Goal: Task Accomplishment & Management: Use online tool/utility

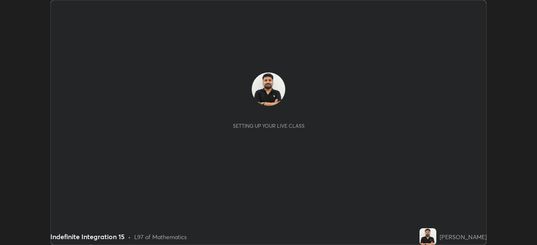
scroll to position [245, 537]
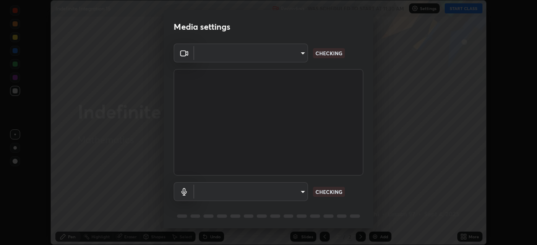
type input "68abbd0ba27f3b7b13d700706cc0a542acc53d6138fc99a51b3524be894f9c2a"
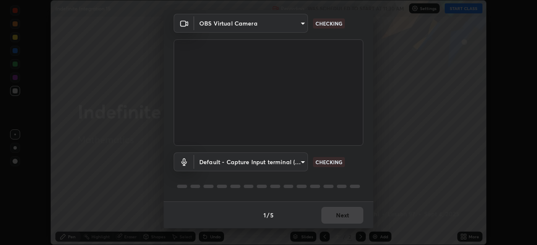
click at [293, 164] on body "Erase all Indefinite Integration 15 Recording WAS SCHEDULED TO START AT 11:30 A…" at bounding box center [268, 122] width 537 height 245
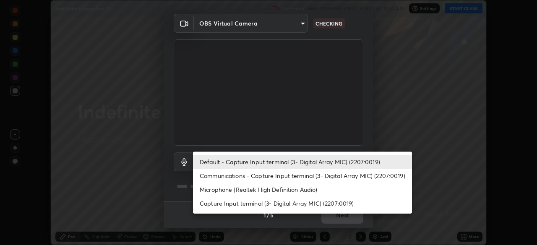
click at [286, 191] on li "Microphone (Realtek High Definition Audio)" at bounding box center [302, 190] width 219 height 14
type input "c17f179a27d05cb872b71612fb377ed1280ec24d62f50840e7cc5c1a7b87f1b0"
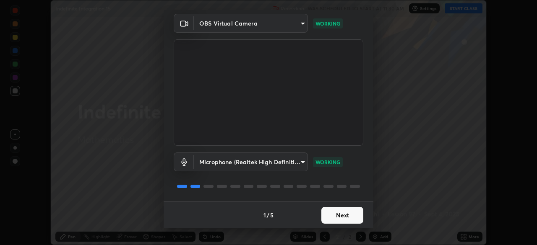
click at [343, 209] on button "Next" at bounding box center [342, 215] width 42 height 17
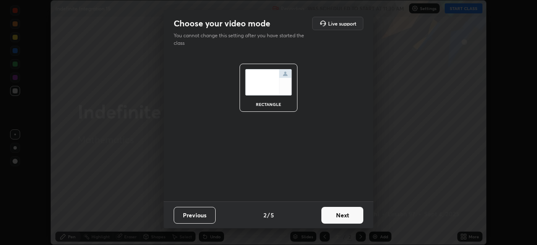
click at [342, 214] on button "Next" at bounding box center [342, 215] width 42 height 17
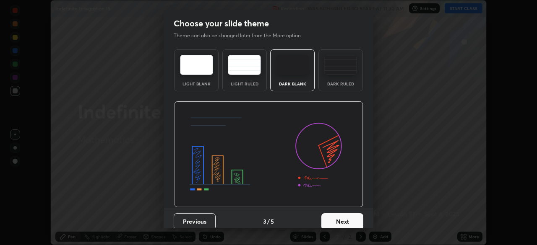
click at [340, 218] on button "Next" at bounding box center [342, 222] width 42 height 17
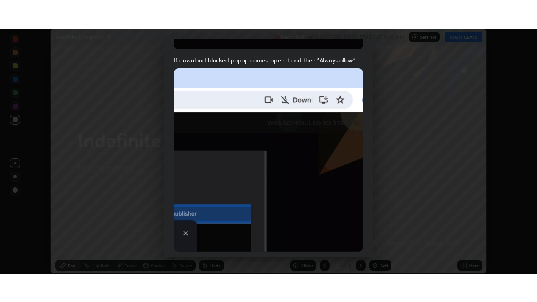
scroll to position [201, 0]
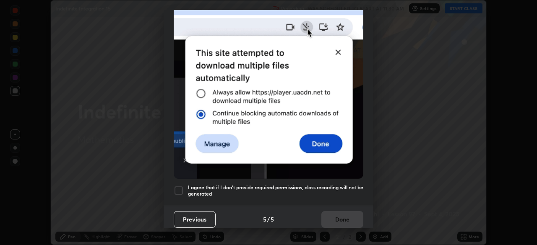
click at [178, 186] on div at bounding box center [179, 191] width 10 height 10
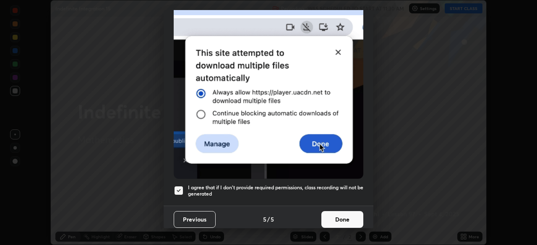
click at [333, 212] on button "Done" at bounding box center [342, 220] width 42 height 17
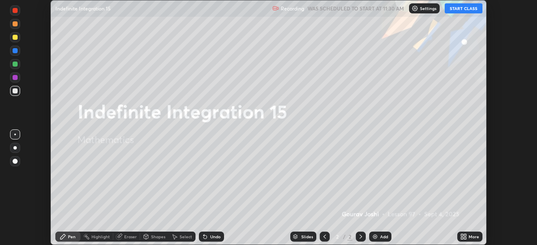
click at [454, 10] on button "START CLASS" at bounding box center [464, 8] width 38 height 10
click at [471, 234] on div "More" at bounding box center [469, 237] width 25 height 10
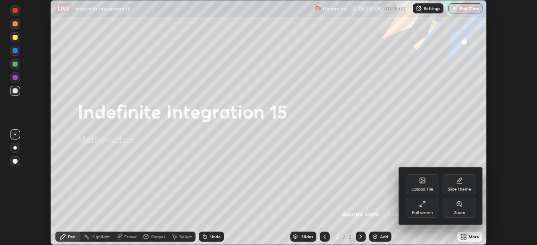
click at [423, 203] on icon at bounding box center [422, 204] width 7 height 7
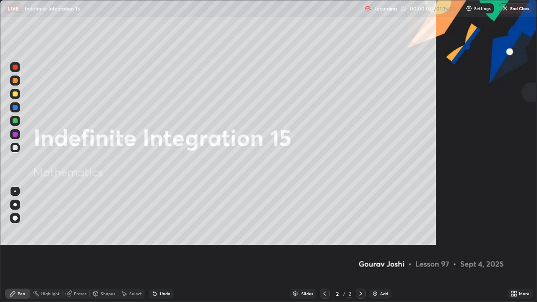
scroll to position [302, 537]
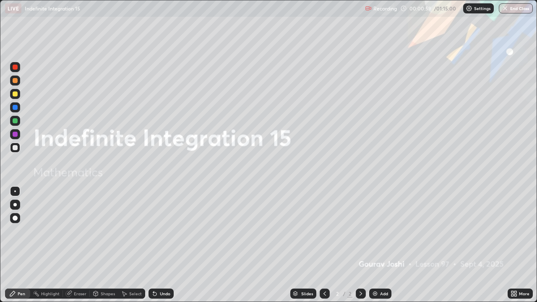
click at [381, 245] on div "Add" at bounding box center [384, 294] width 8 height 4
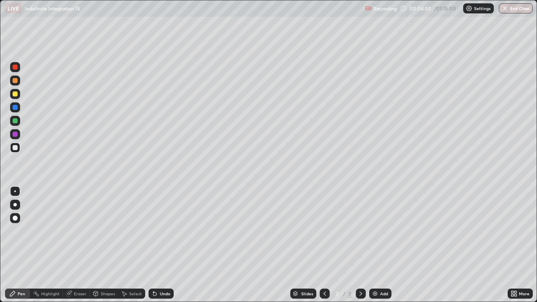
click at [71, 245] on icon at bounding box center [68, 293] width 7 height 7
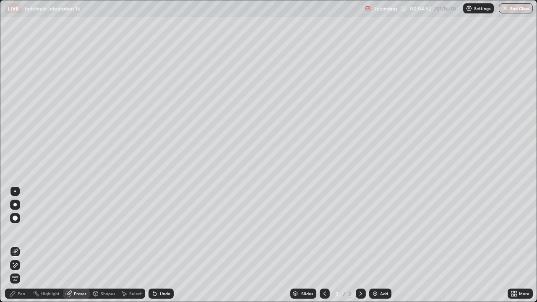
click at [19, 245] on div "Erase all" at bounding box center [15, 278] width 10 height 13
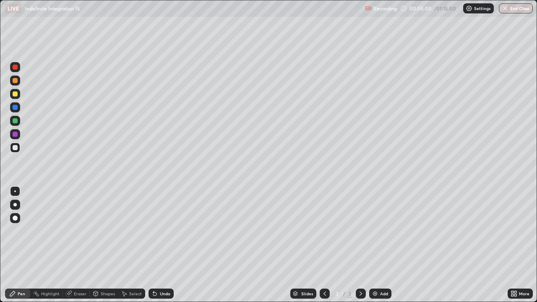
click at [156, 245] on icon at bounding box center [154, 293] width 7 height 7
click at [324, 245] on icon at bounding box center [324, 293] width 7 height 7
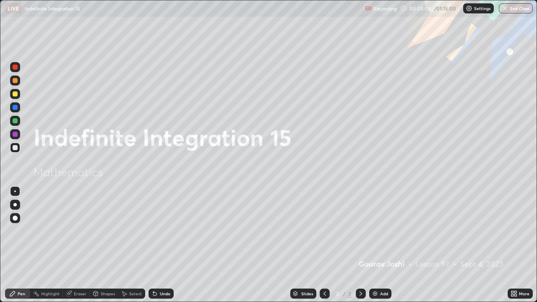
click at [360, 245] on icon at bounding box center [361, 293] width 7 height 7
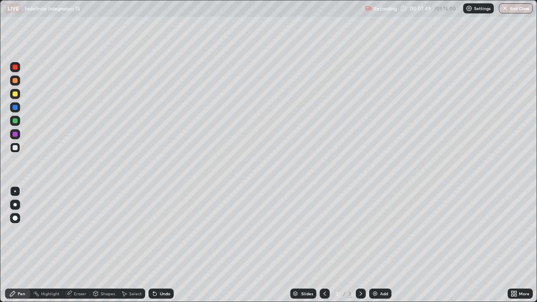
click at [165, 245] on div "Undo" at bounding box center [165, 294] width 10 height 4
click at [164, 245] on div "Undo" at bounding box center [161, 294] width 25 height 10
click at [160, 245] on div "Undo" at bounding box center [165, 294] width 10 height 4
click at [380, 245] on div "Add" at bounding box center [384, 294] width 8 height 4
click at [384, 245] on div "Add" at bounding box center [384, 294] width 8 height 4
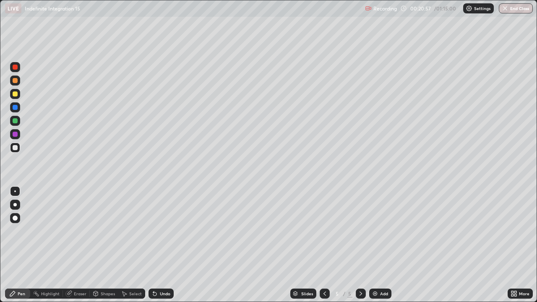
click at [373, 245] on img at bounding box center [375, 293] width 7 height 7
click at [14, 94] on div at bounding box center [15, 93] width 5 height 5
click at [14, 107] on div at bounding box center [15, 107] width 5 height 5
click at [19, 146] on div at bounding box center [15, 148] width 10 height 10
click at [165, 245] on div "Undo" at bounding box center [161, 294] width 25 height 10
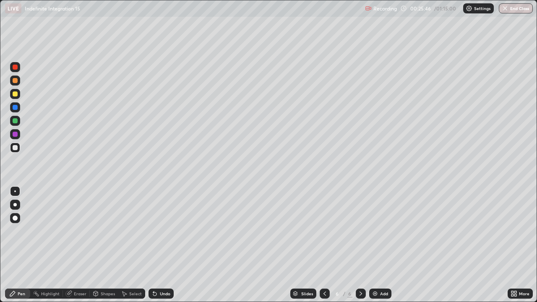
click at [14, 69] on div at bounding box center [15, 67] width 5 height 5
click at [384, 245] on div "Add" at bounding box center [384, 294] width 8 height 4
click at [18, 148] on div at bounding box center [15, 148] width 10 height 10
click at [381, 245] on div "Add" at bounding box center [380, 294] width 22 height 10
click at [20, 95] on div at bounding box center [15, 94] width 10 height 10
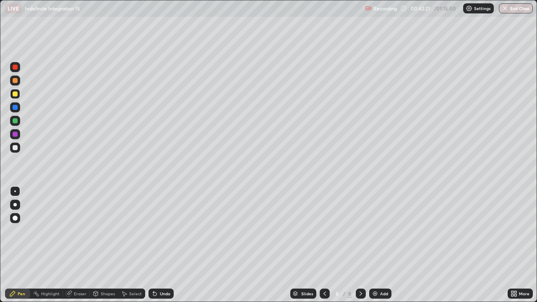
click at [14, 121] on div at bounding box center [15, 120] width 5 height 5
click at [324, 245] on icon at bounding box center [325, 294] width 3 height 4
click at [323, 245] on icon at bounding box center [324, 293] width 7 height 7
click at [360, 245] on icon at bounding box center [361, 294] width 3 height 4
click at [359, 245] on icon at bounding box center [361, 293] width 7 height 7
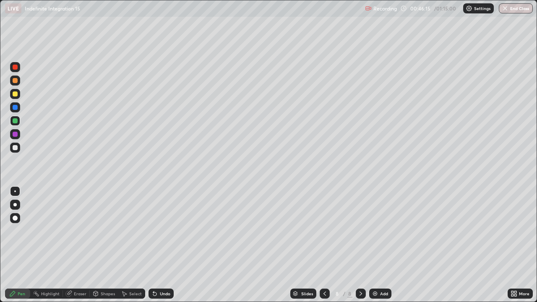
click at [381, 245] on div "Add" at bounding box center [384, 294] width 8 height 4
click at [14, 149] on div at bounding box center [15, 147] width 5 height 5
click at [15, 150] on div at bounding box center [15, 147] width 5 height 5
click at [13, 111] on div at bounding box center [15, 107] width 10 height 10
click at [13, 121] on div at bounding box center [15, 120] width 5 height 5
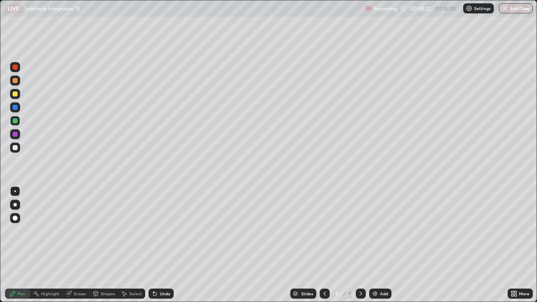
click at [18, 146] on div at bounding box center [15, 148] width 10 height 10
click at [168, 245] on div "Undo" at bounding box center [161, 294] width 25 height 10
click at [17, 94] on div at bounding box center [15, 93] width 5 height 5
click at [385, 245] on div "Add" at bounding box center [384, 294] width 8 height 4
click at [15, 148] on div at bounding box center [15, 147] width 5 height 5
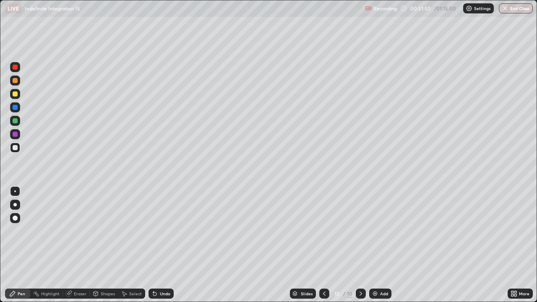
click at [14, 120] on div at bounding box center [15, 120] width 5 height 5
click at [13, 120] on div at bounding box center [15, 120] width 5 height 5
click at [13, 108] on div at bounding box center [15, 107] width 5 height 5
click at [14, 109] on div at bounding box center [15, 107] width 5 height 5
click at [14, 94] on div at bounding box center [15, 93] width 5 height 5
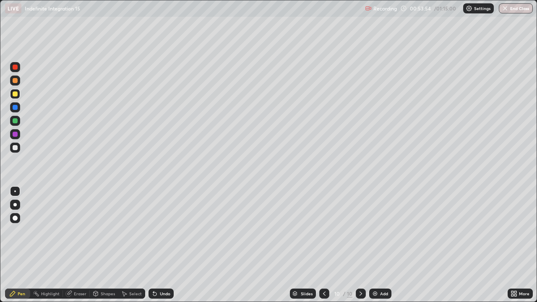
click at [19, 145] on div at bounding box center [15, 148] width 10 height 10
click at [327, 245] on icon at bounding box center [324, 293] width 7 height 7
click at [362, 245] on div at bounding box center [361, 294] width 10 height 10
click at [16, 94] on div at bounding box center [15, 93] width 5 height 5
click at [166, 245] on div "Undo" at bounding box center [161, 294] width 25 height 10
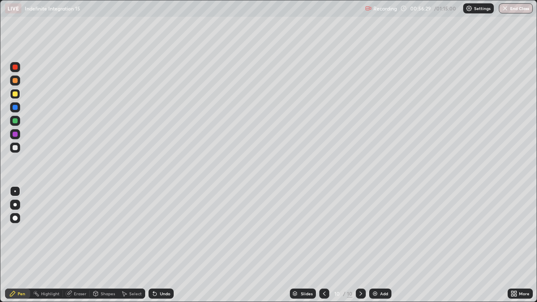
click at [164, 245] on div "Undo" at bounding box center [165, 294] width 10 height 4
click at [162, 245] on div "Undo" at bounding box center [165, 294] width 10 height 4
click at [379, 245] on div "Add" at bounding box center [380, 294] width 22 height 10
click at [17, 149] on div at bounding box center [15, 147] width 5 height 5
click at [76, 245] on div "Eraser" at bounding box center [80, 294] width 13 height 4
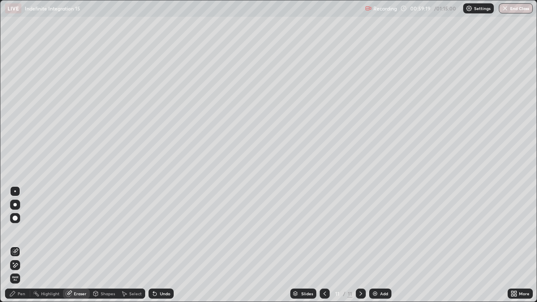
click at [22, 245] on div "Pen" at bounding box center [22, 294] width 8 height 4
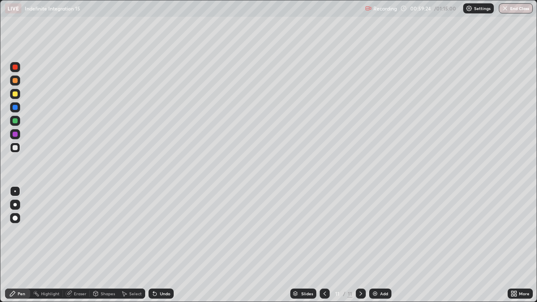
click at [153, 245] on icon at bounding box center [153, 292] width 1 height 1
click at [156, 245] on div "Undo" at bounding box center [161, 294] width 25 height 10
click at [382, 245] on div "Add" at bounding box center [380, 294] width 22 height 10
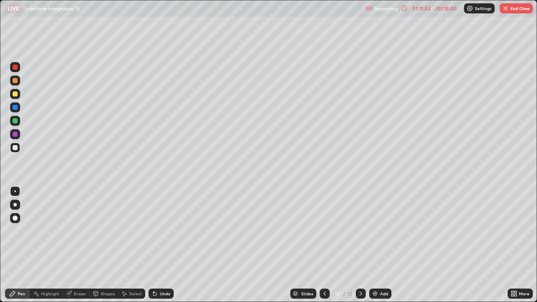
click at [519, 7] on button "End Class" at bounding box center [516, 8] width 33 height 10
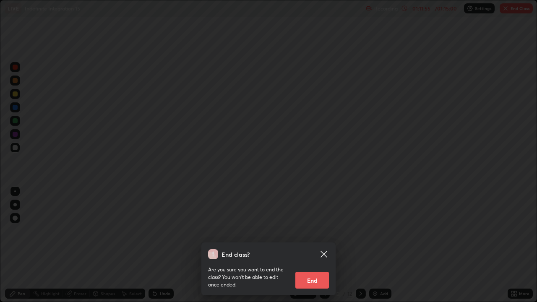
click at [319, 245] on button "End" at bounding box center [312, 280] width 34 height 17
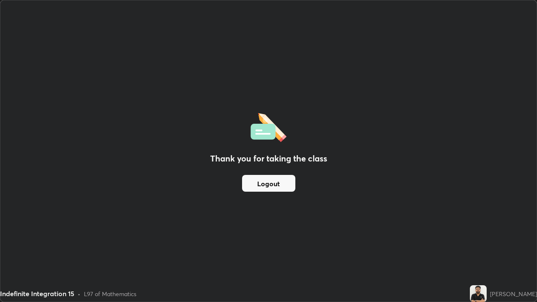
click at [253, 183] on button "Logout" at bounding box center [268, 183] width 53 height 17
